Goal: Find specific page/section: Find specific page/section

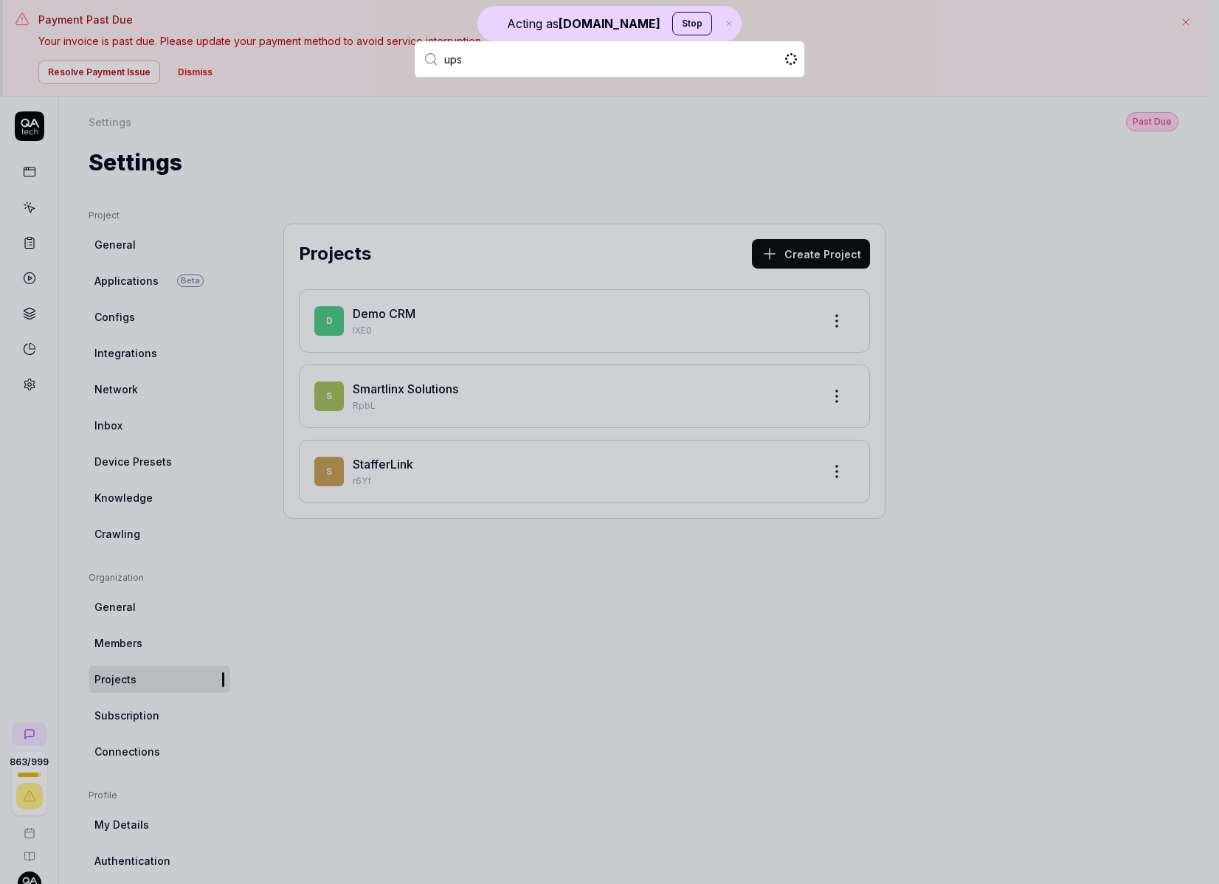
type input "upsa"
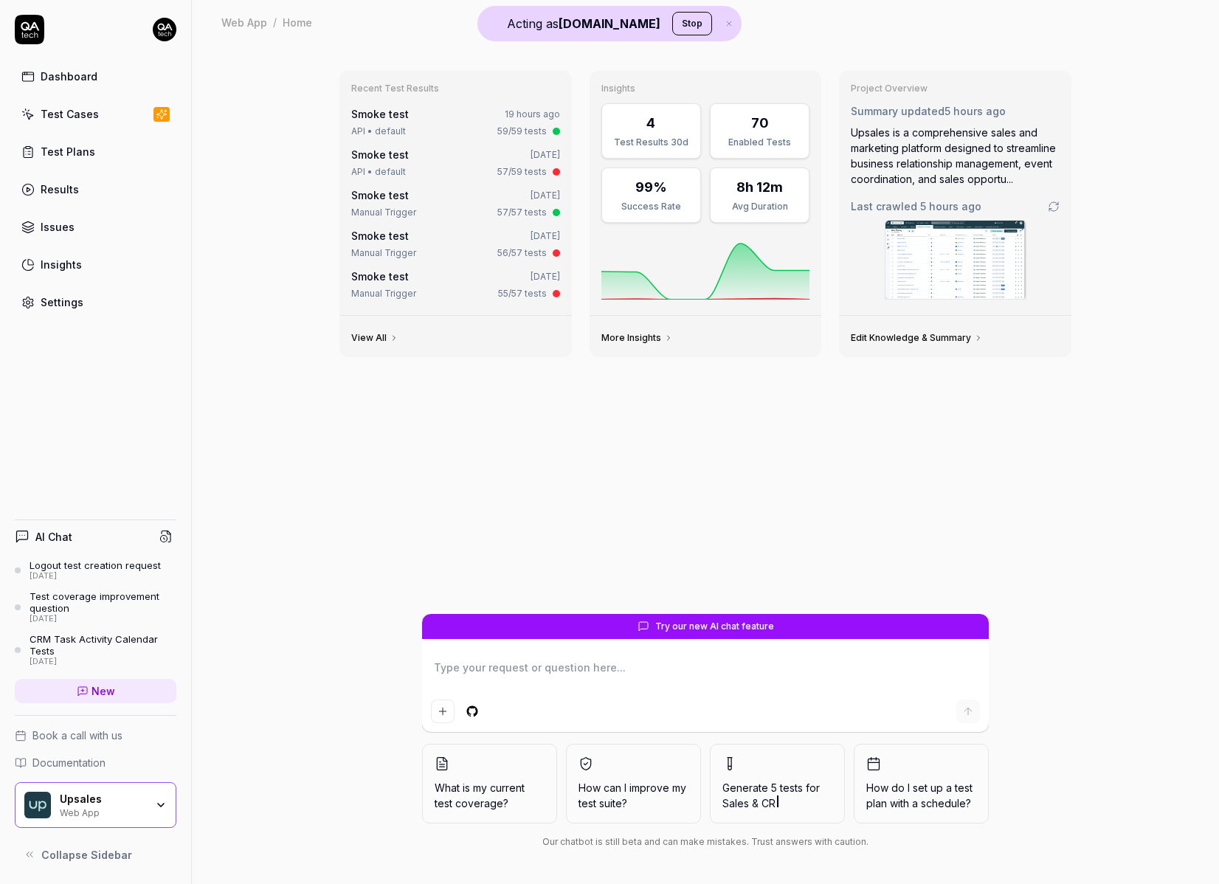
type textarea "*"
click at [977, 262] on img at bounding box center [956, 260] width 140 height 78
type textarea "*"
click at [49, 294] on div "Settings" at bounding box center [62, 301] width 43 height 15
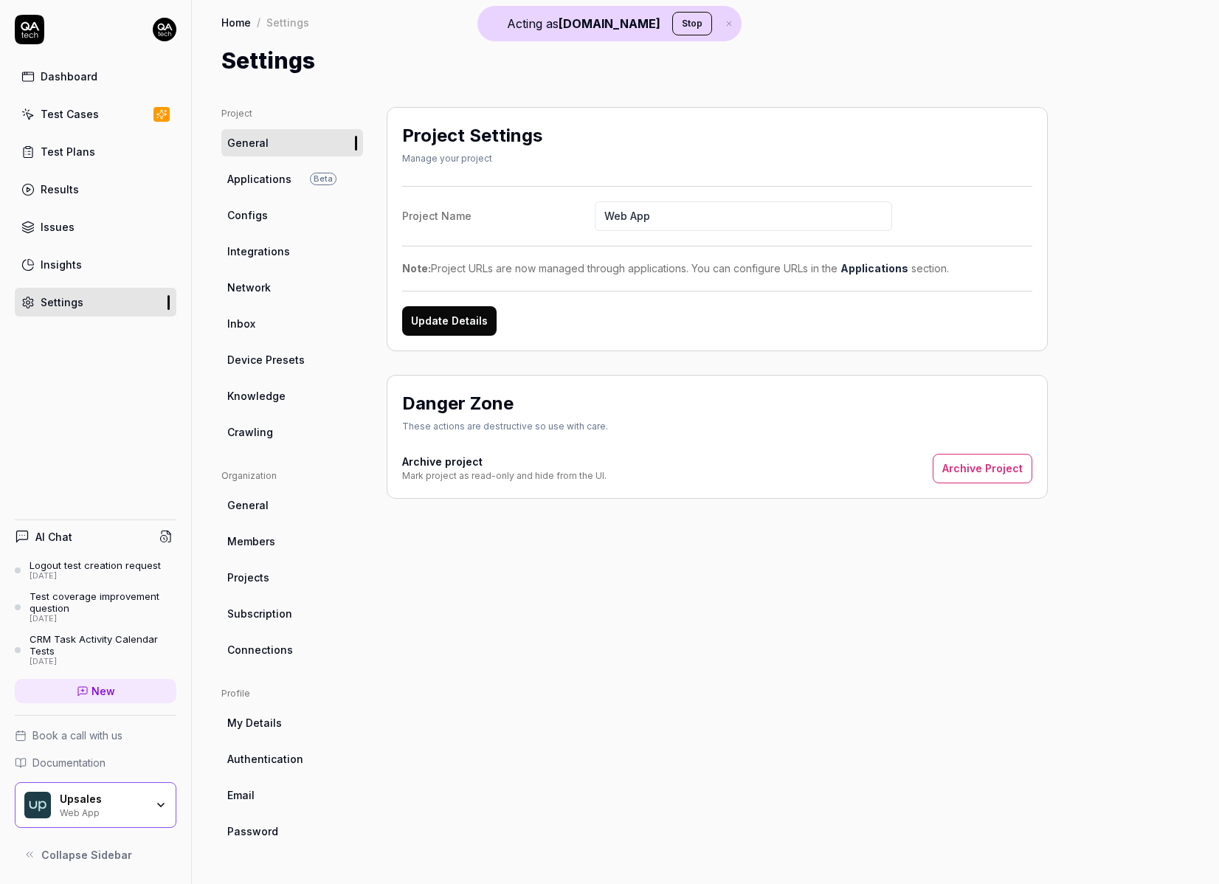
click at [268, 221] on link "Configs" at bounding box center [292, 214] width 142 height 27
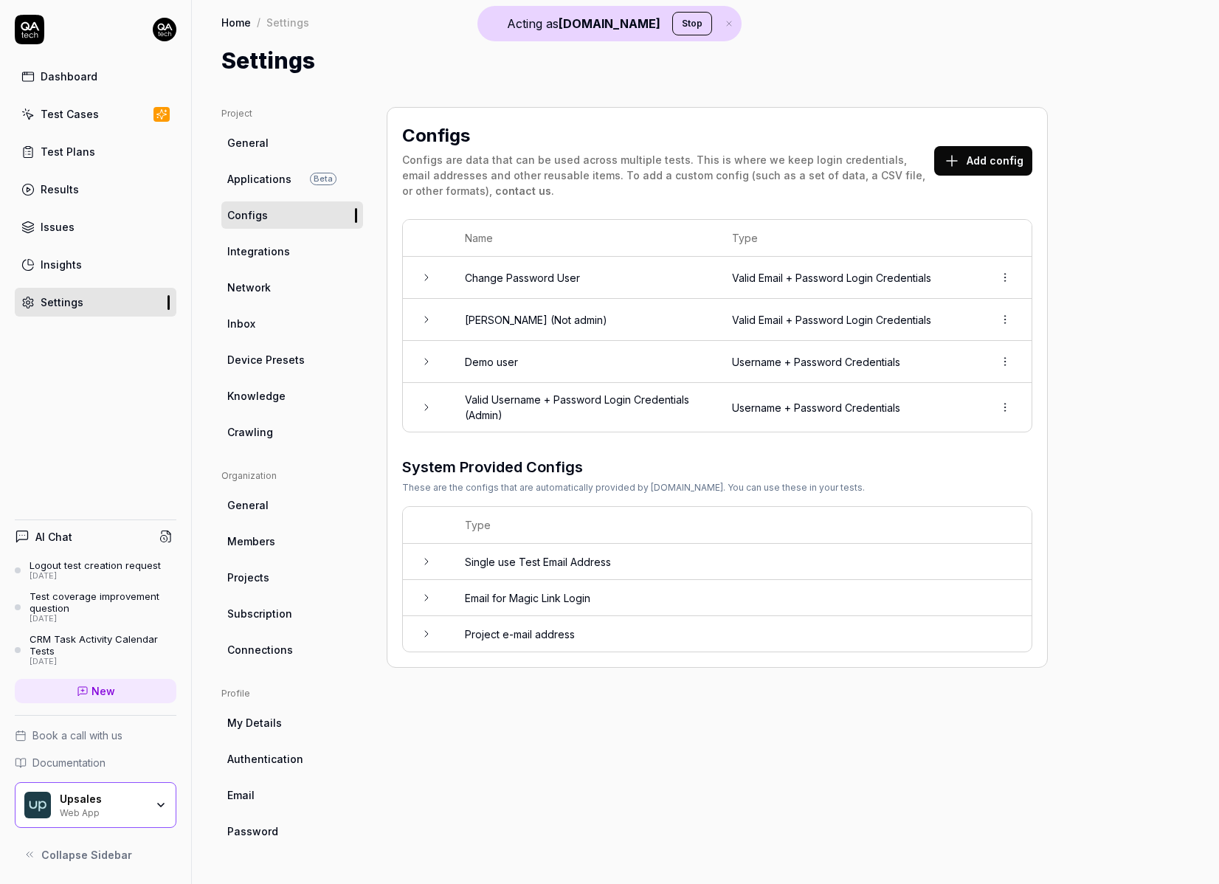
click at [511, 365] on td "Demo user" at bounding box center [583, 362] width 267 height 42
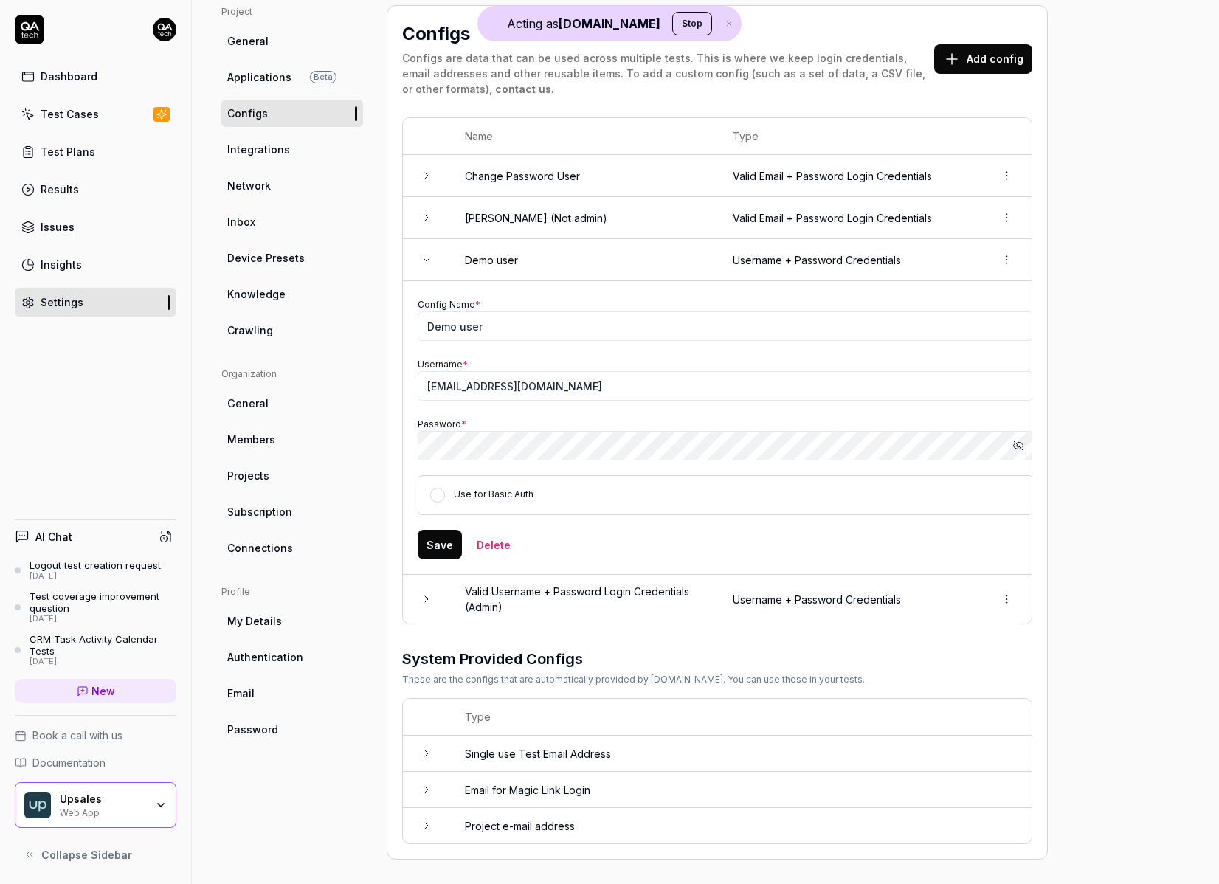
scroll to position [101, 0]
click at [520, 578] on td "Valid Username + Password Login Credentials (Admin)" at bounding box center [584, 600] width 268 height 49
